Goal: Information Seeking & Learning: Learn about a topic

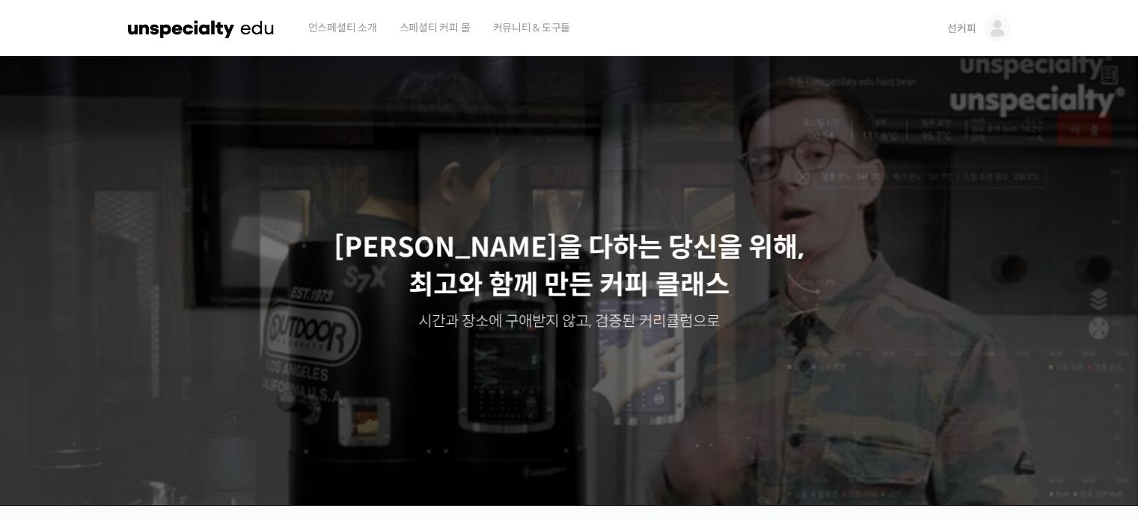
click at [990, 29] on img at bounding box center [997, 28] width 27 height 27
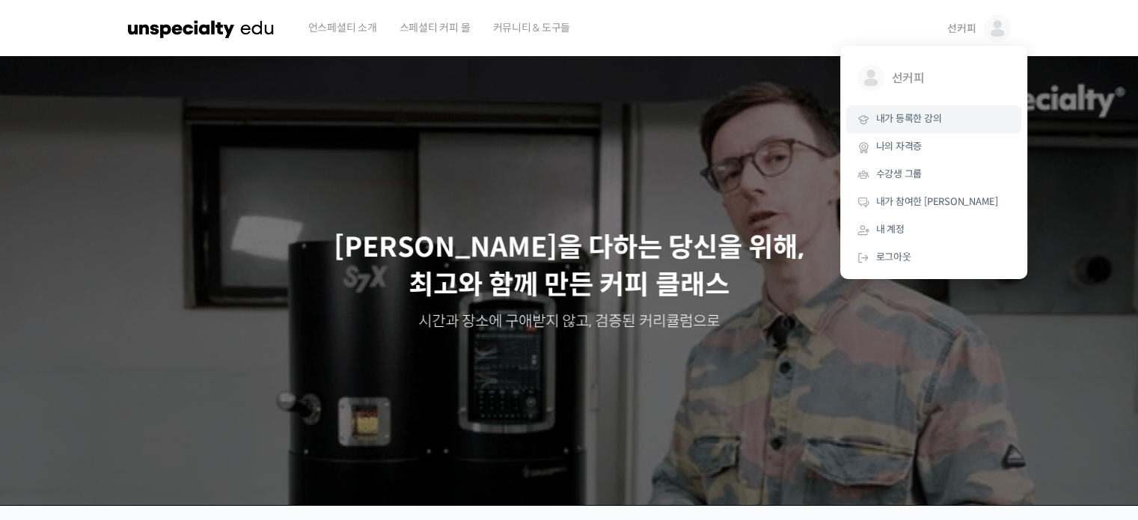
click at [933, 116] on span "내가 등록한 강의" at bounding box center [909, 118] width 66 height 13
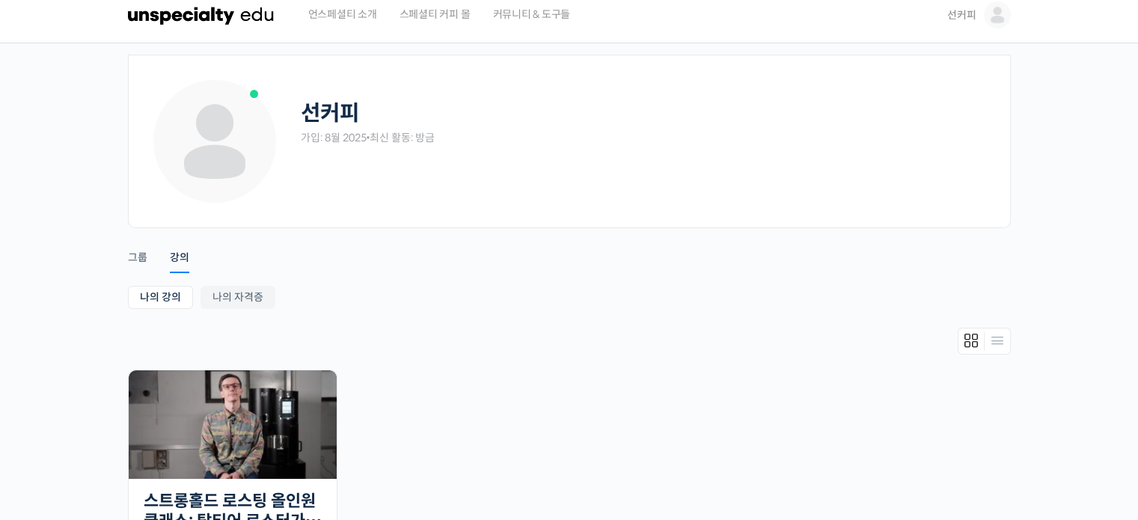
scroll to position [294, 0]
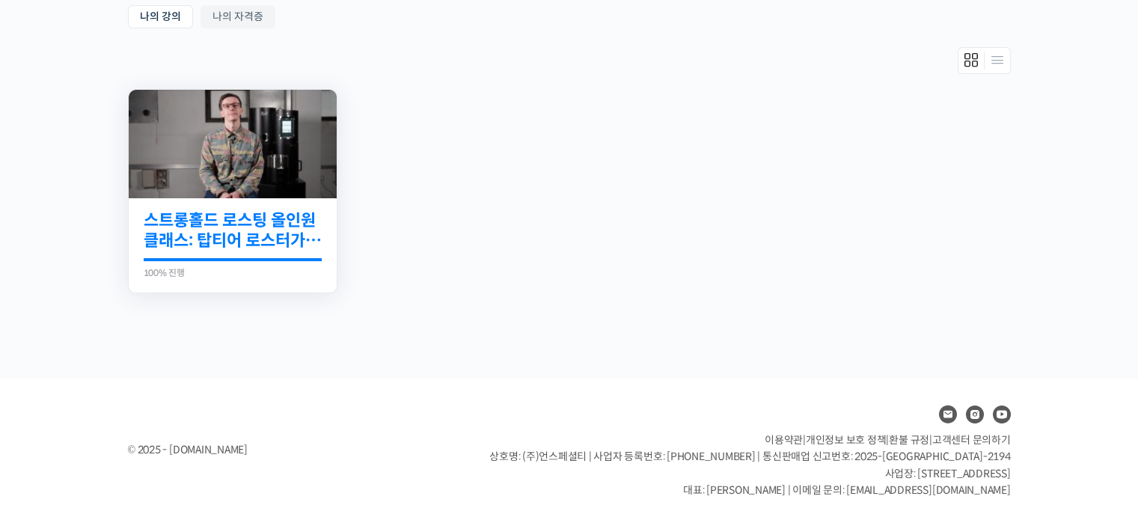
click at [200, 218] on link "스트롱홀드 로스팅 올인원 클래스: 탑티어 로스터가 알려주는 스트롱홀드 A to Z 가이드" at bounding box center [233, 230] width 178 height 41
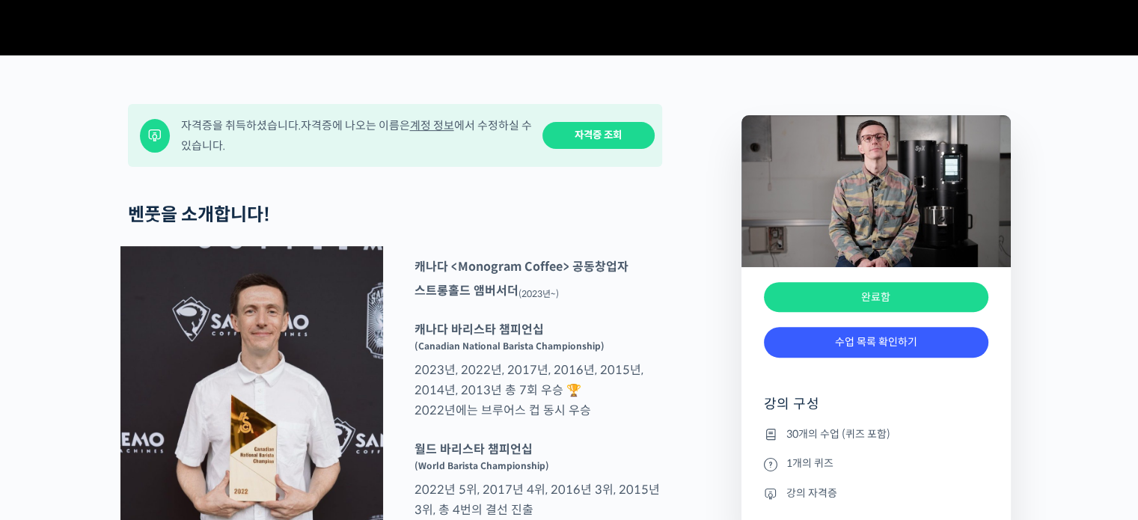
scroll to position [673, 0]
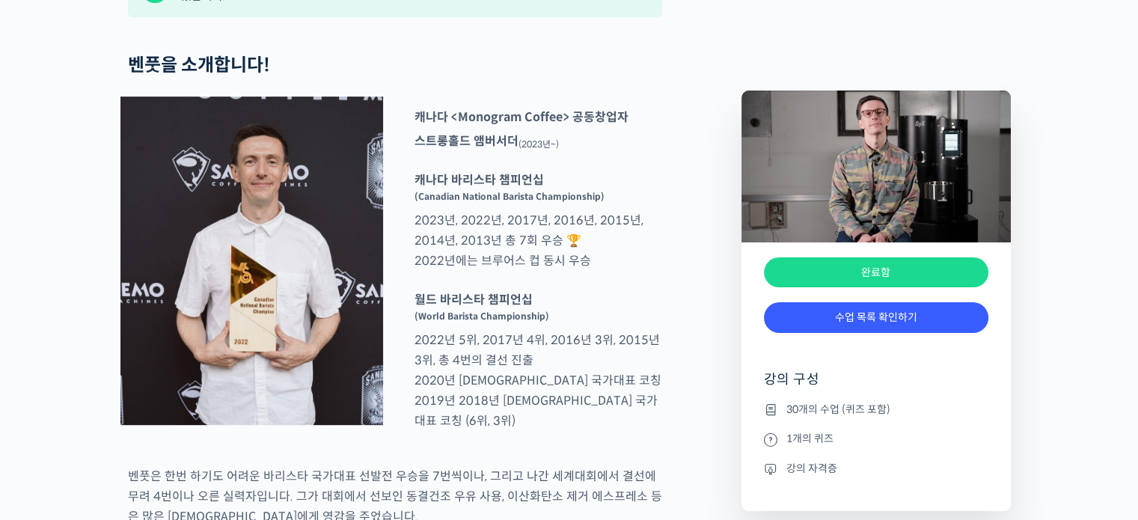
click at [814, 334] on div "완료함" at bounding box center [876, 344] width 224 height 22
click at [814, 328] on link "수업 목록 확인하기" at bounding box center [876, 317] width 224 height 31
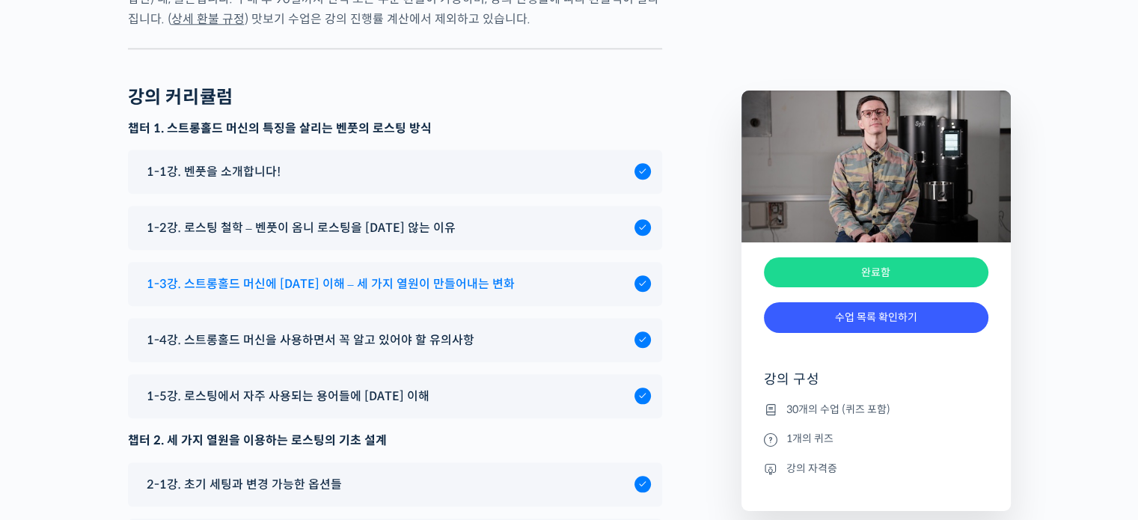
scroll to position [7284, 0]
click at [404, 293] on span "1-3강. 스트롱홀드 머신에 대한 이해 – 세 가지 열원이 만들어내는 변화" at bounding box center [331, 283] width 368 height 20
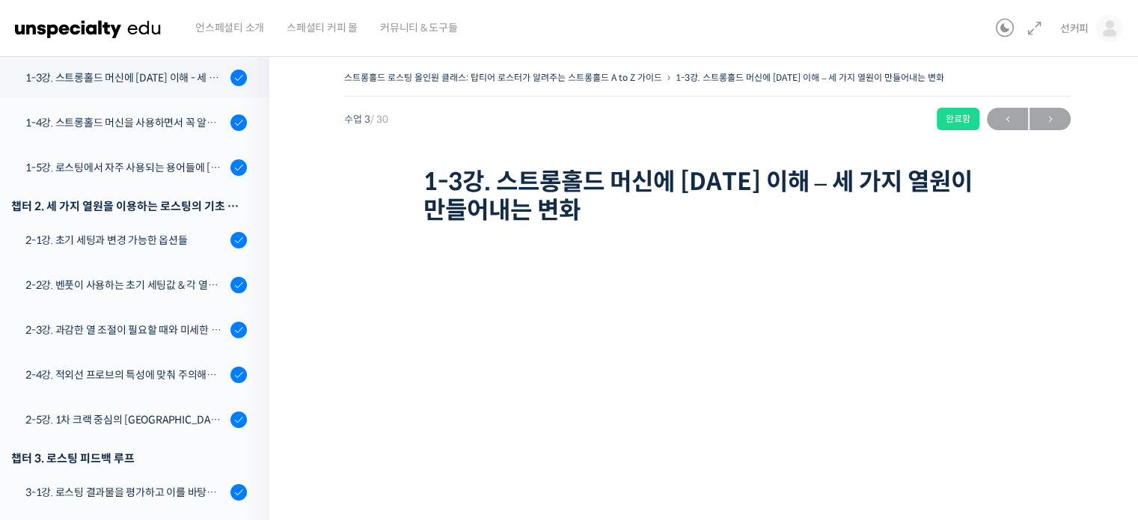
scroll to position [150, 0]
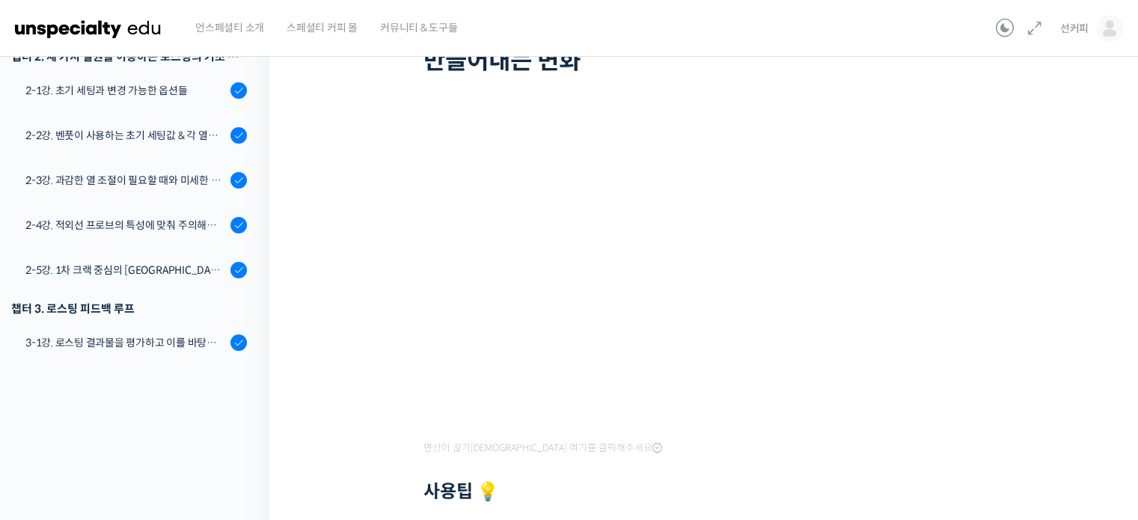
click at [1094, 152] on div "스트롱홀드 로스팅 올인원 클래스: 탑티어 로스터가 알려주는 스트롱홀드 A to Z 가이드 1-3강. 스트롱홀드 머신에 [DATE] 이해 – 세…" at bounding box center [707, 279] width 876 height 768
click at [1063, 127] on div "스트롱홀드 로스팅 올인원 클래스: 탑티어 로스터가 알려주는 스트롱홀드 A to Z 가이드 1-3강. 스트롱홀드 머신에 대한 이해 – 세 가지 …" at bounding box center [707, 275] width 726 height 714
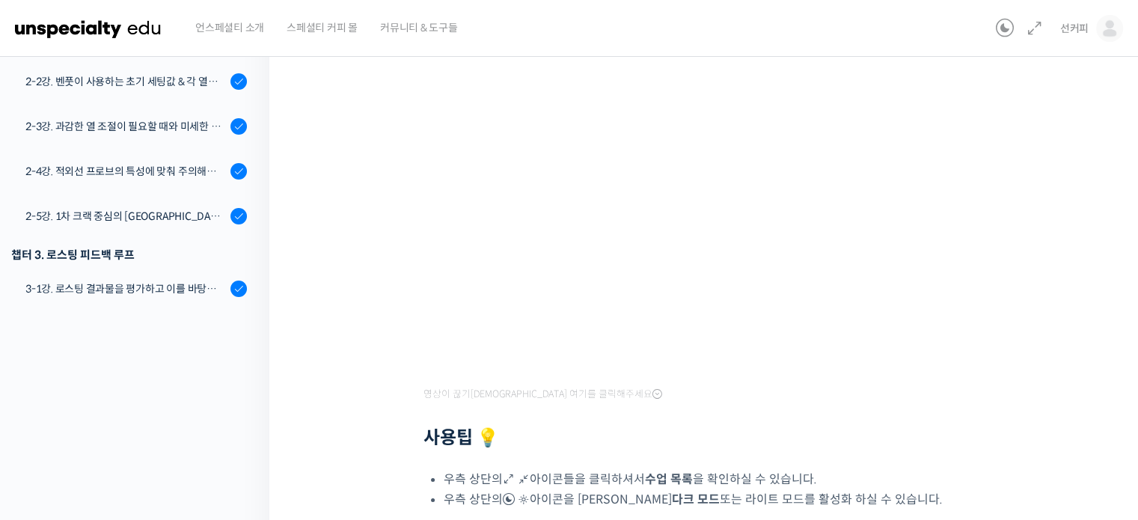
scroll to position [224, 0]
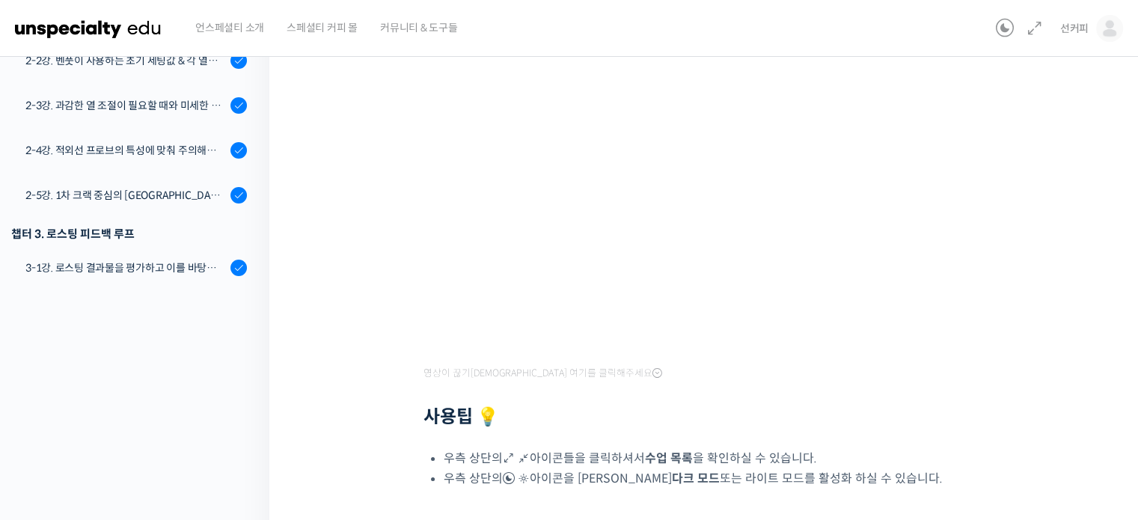
click at [1063, 134] on div "스트롱홀드 로스팅 올인원 클래스: 탑티어 로스터가 알려주는 스트롱홀드 A to Z 가이드 1-3강. 스트롱홀드 머신에 대한 이해 – 세 가지 …" at bounding box center [707, 200] width 726 height 714
click at [1093, 153] on div "스트롱홀드 로스팅 올인원 클래스: 탑티어 로스터가 알려주는 스트롱홀드 A to Z 가이드 1-3강. 스트롱홀드 머신에 대한 이해 – 세 가지 …" at bounding box center [707, 204] width 876 height 768
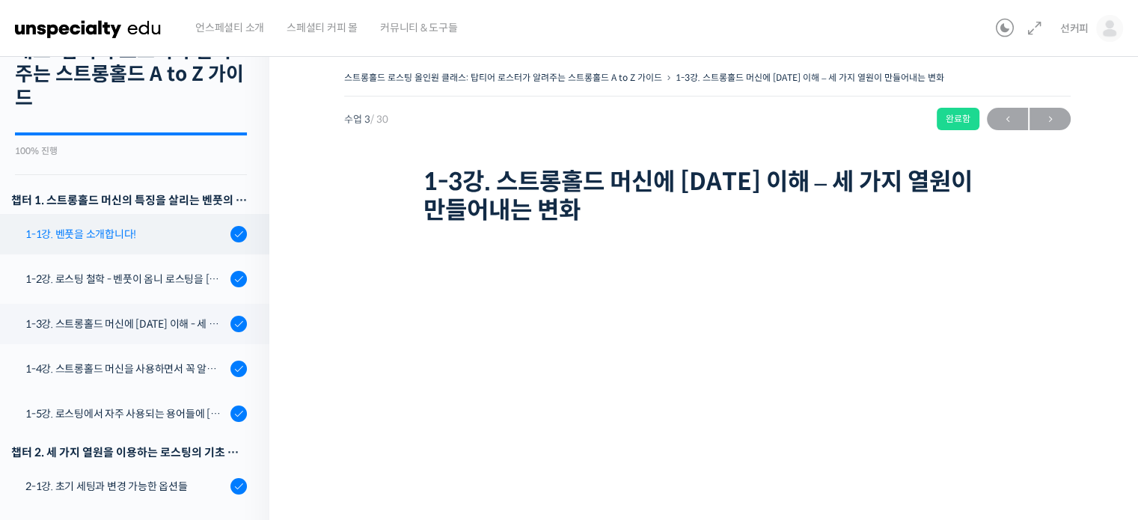
scroll to position [150, 0]
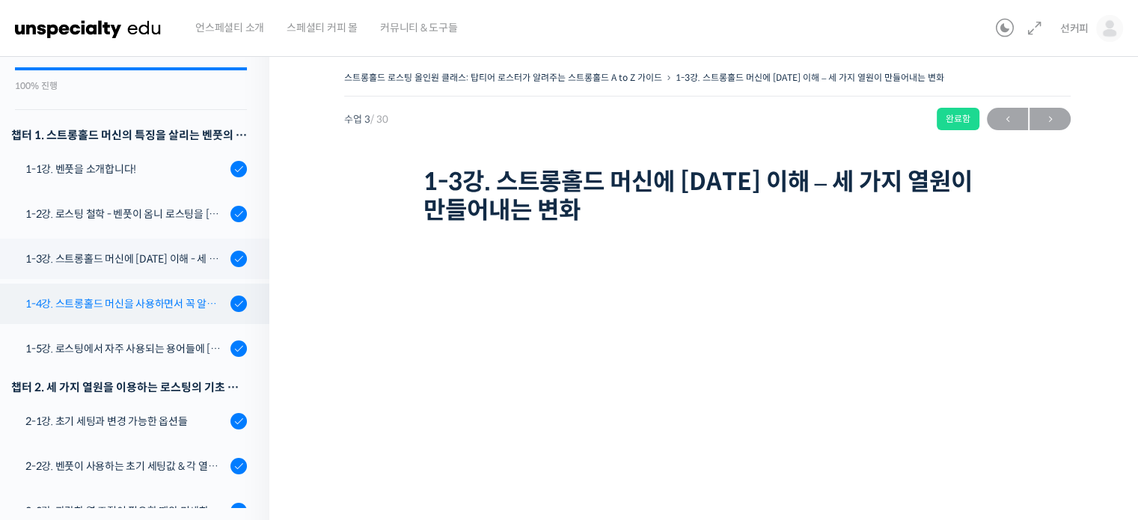
click at [161, 301] on div "1-4강. 스트롱홀드 머신을 사용하면서 꼭 알고 있어야 할 유의사항" at bounding box center [125, 303] width 200 height 16
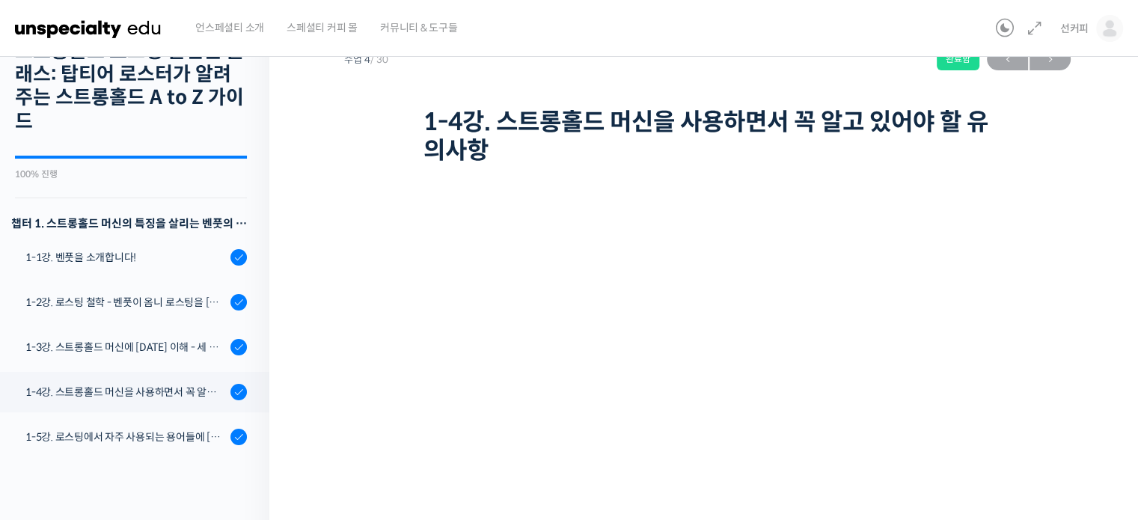
scroll to position [151, 0]
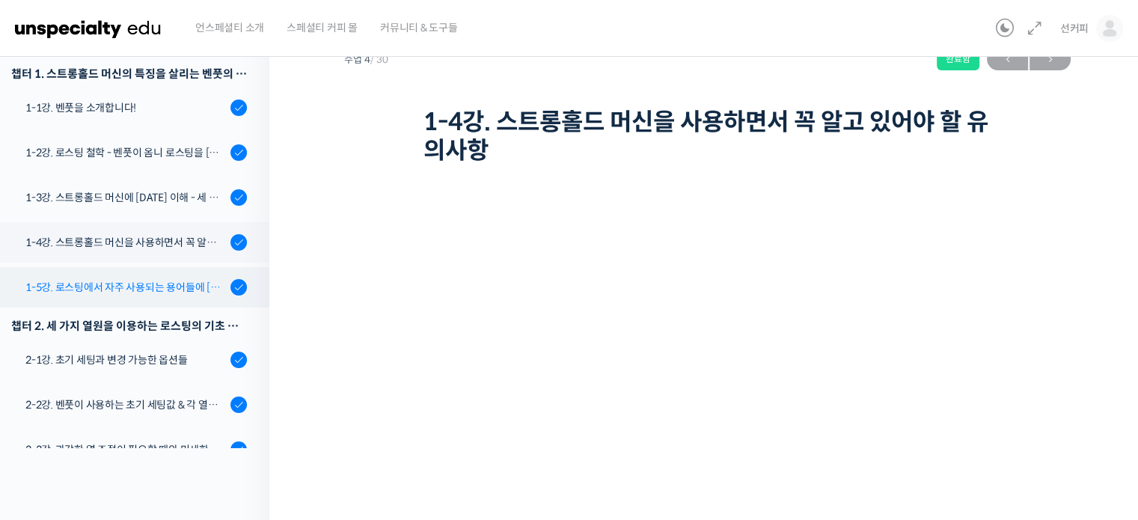
click at [153, 295] on link "1-5강. 로스팅에서 자주 사용되는 용어들에 [DATE] 이해" at bounding box center [131, 287] width 277 height 40
